Goal: Use online tool/utility: Utilize a website feature to perform a specific function

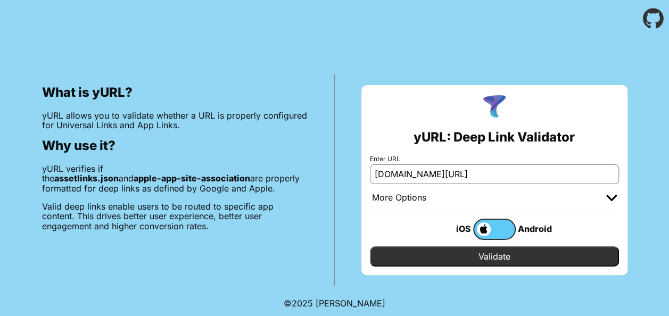
click at [463, 175] on input "[DOMAIN_NAME][URL]" at bounding box center [494, 173] width 249 height 19
type input "[DOMAIN_NAME]"
click at [370, 246] on input "Validate" at bounding box center [494, 256] width 249 height 20
click at [499, 260] on input "Validate" at bounding box center [494, 256] width 249 height 20
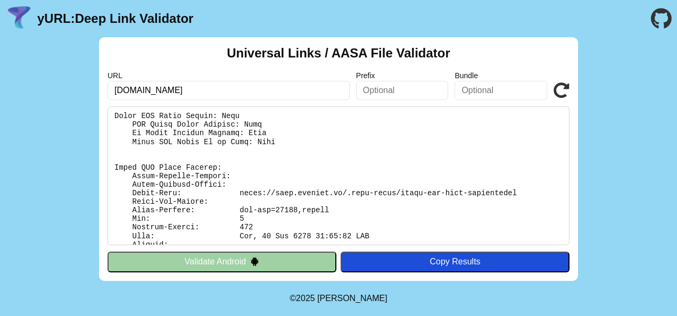
scroll to position [336, 0]
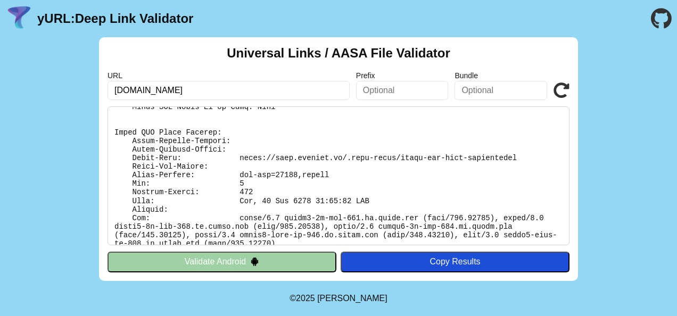
click at [617, 181] on div "Universal Links / AASA File Validator URL scan.smartqr.io Prefix Bundle Validat…" at bounding box center [338, 159] width 677 height 244
